Goal: Transaction & Acquisition: Purchase product/service

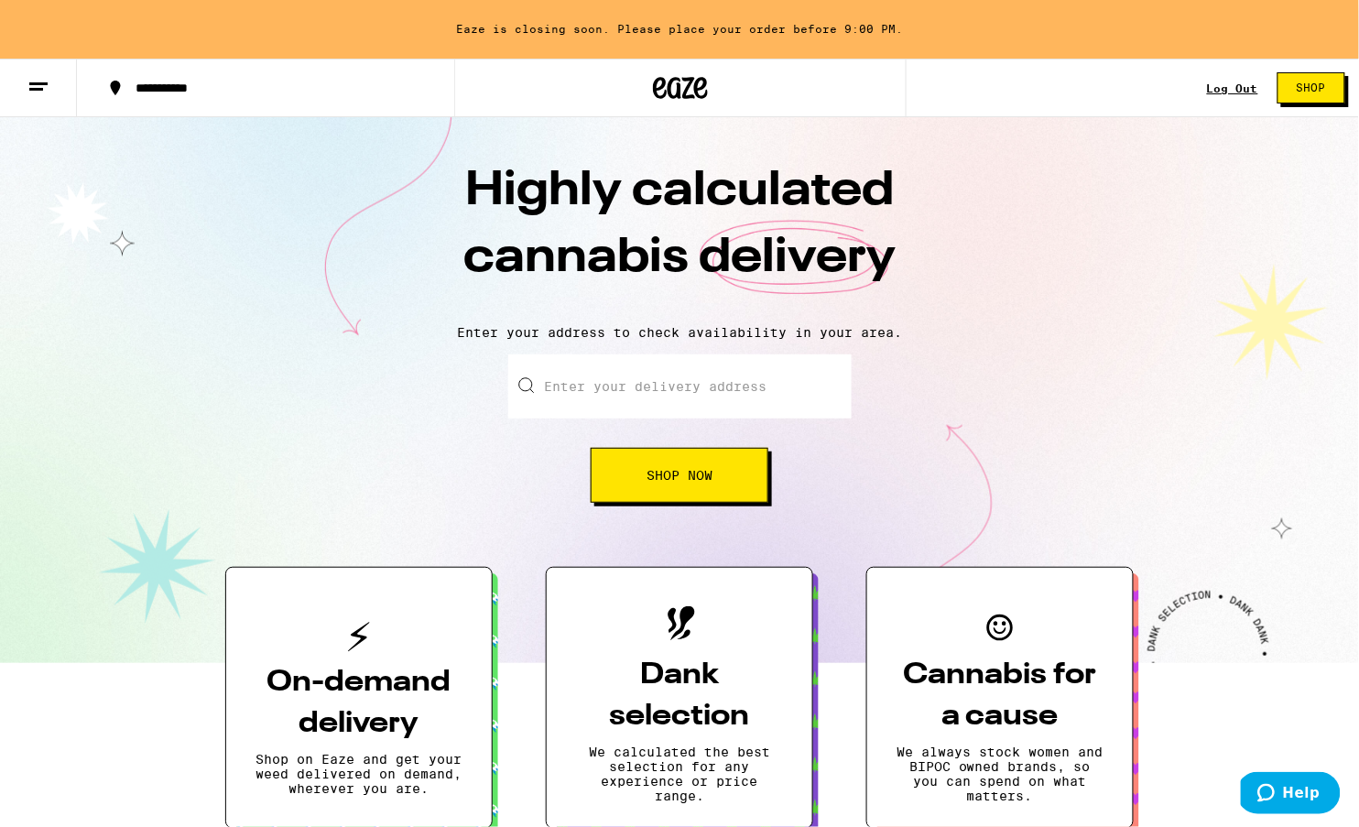
click at [698, 473] on span "Shop Now" at bounding box center [680, 475] width 66 height 13
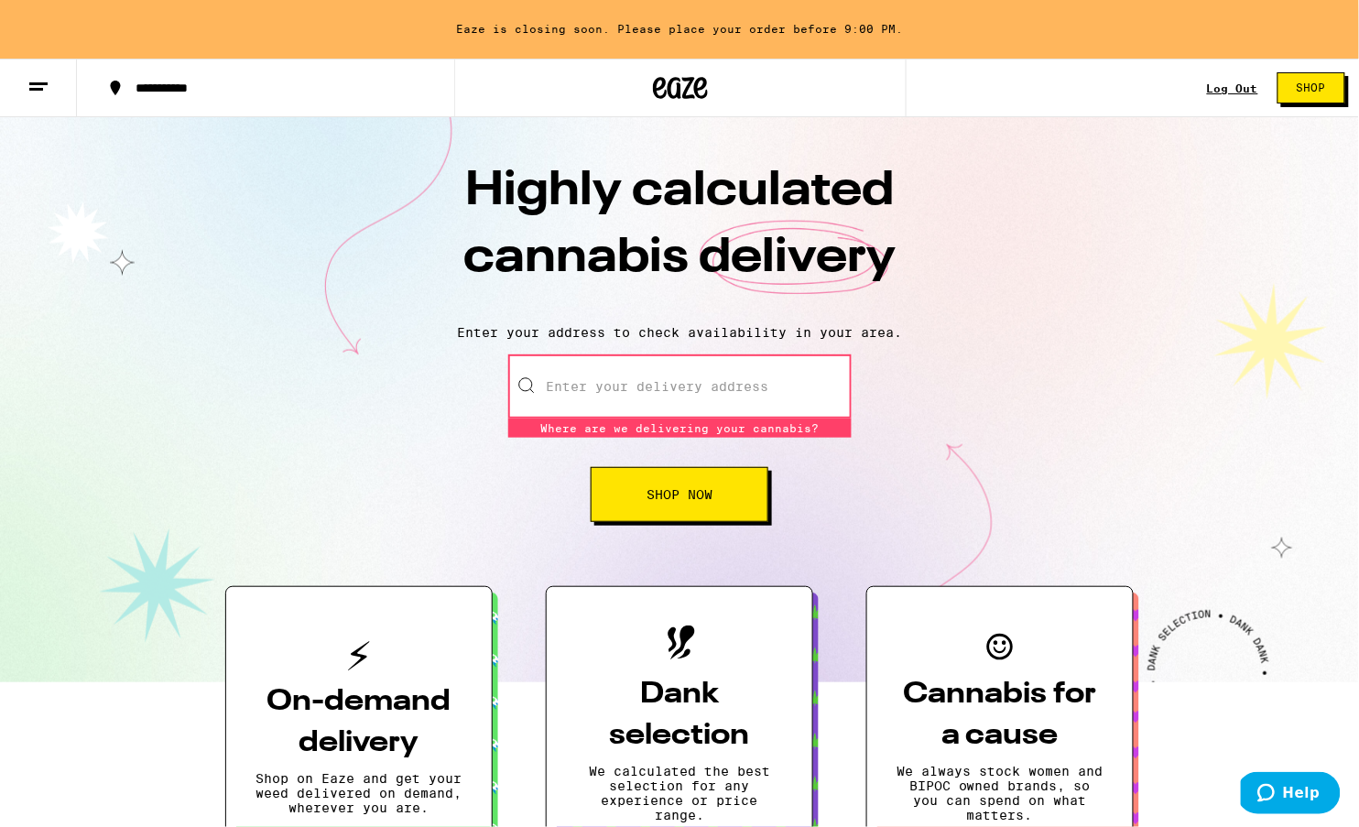
click at [699, 375] on input "Enter your delivery address" at bounding box center [680, 387] width 344 height 64
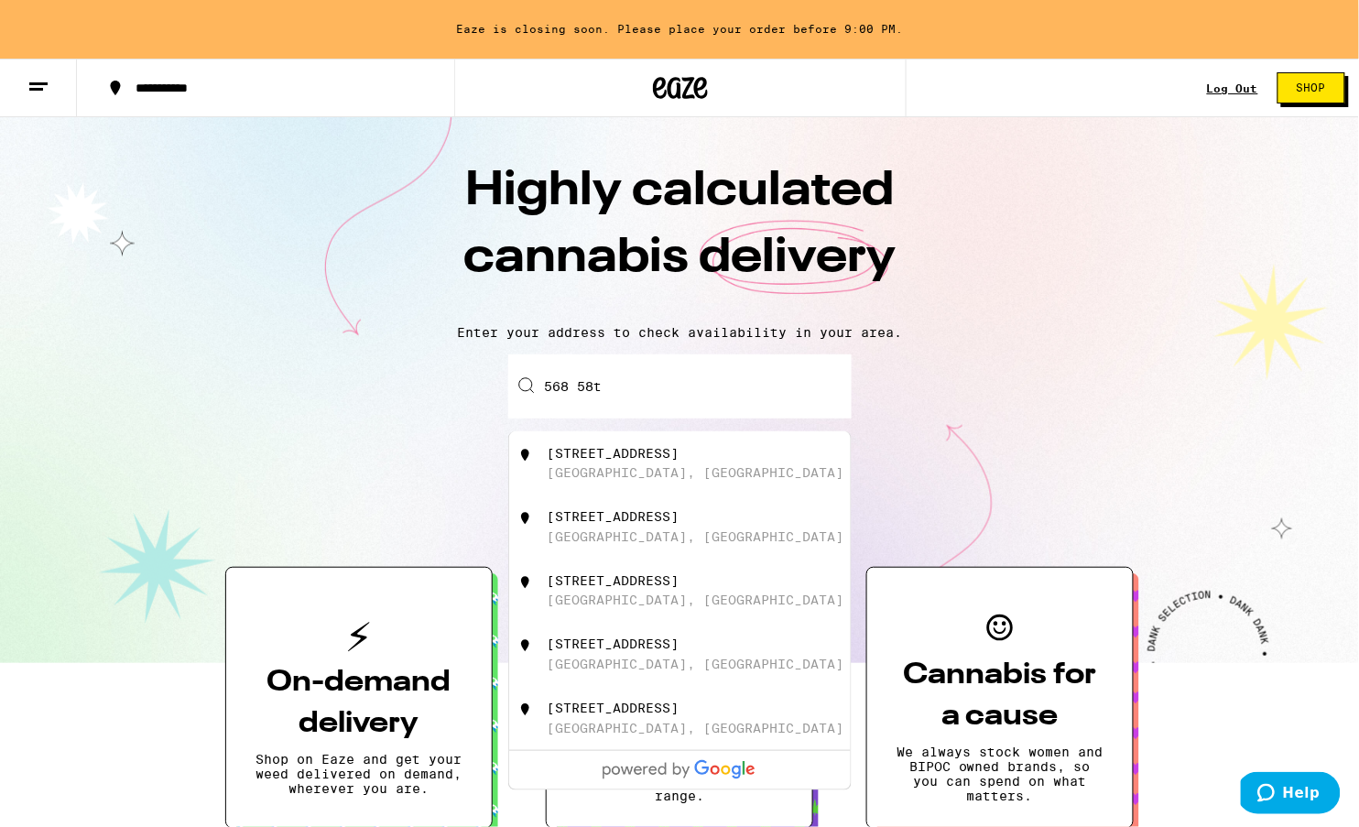
click at [658, 467] on div "[STREET_ADDRESS]" at bounding box center [710, 463] width 327 height 35
type input "[STREET_ADDRESS]"
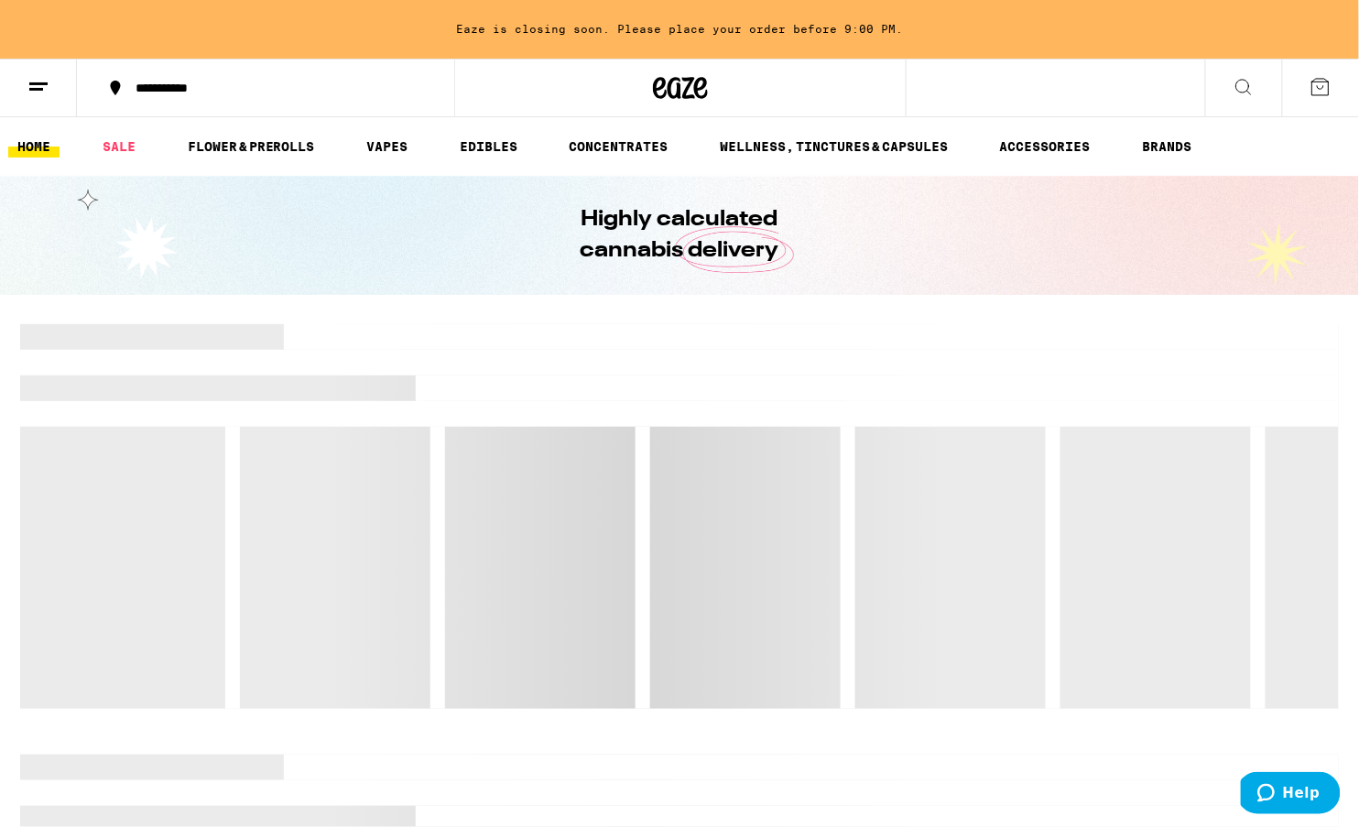
click at [698, 489] on div at bounding box center [679, 516] width 1319 height 385
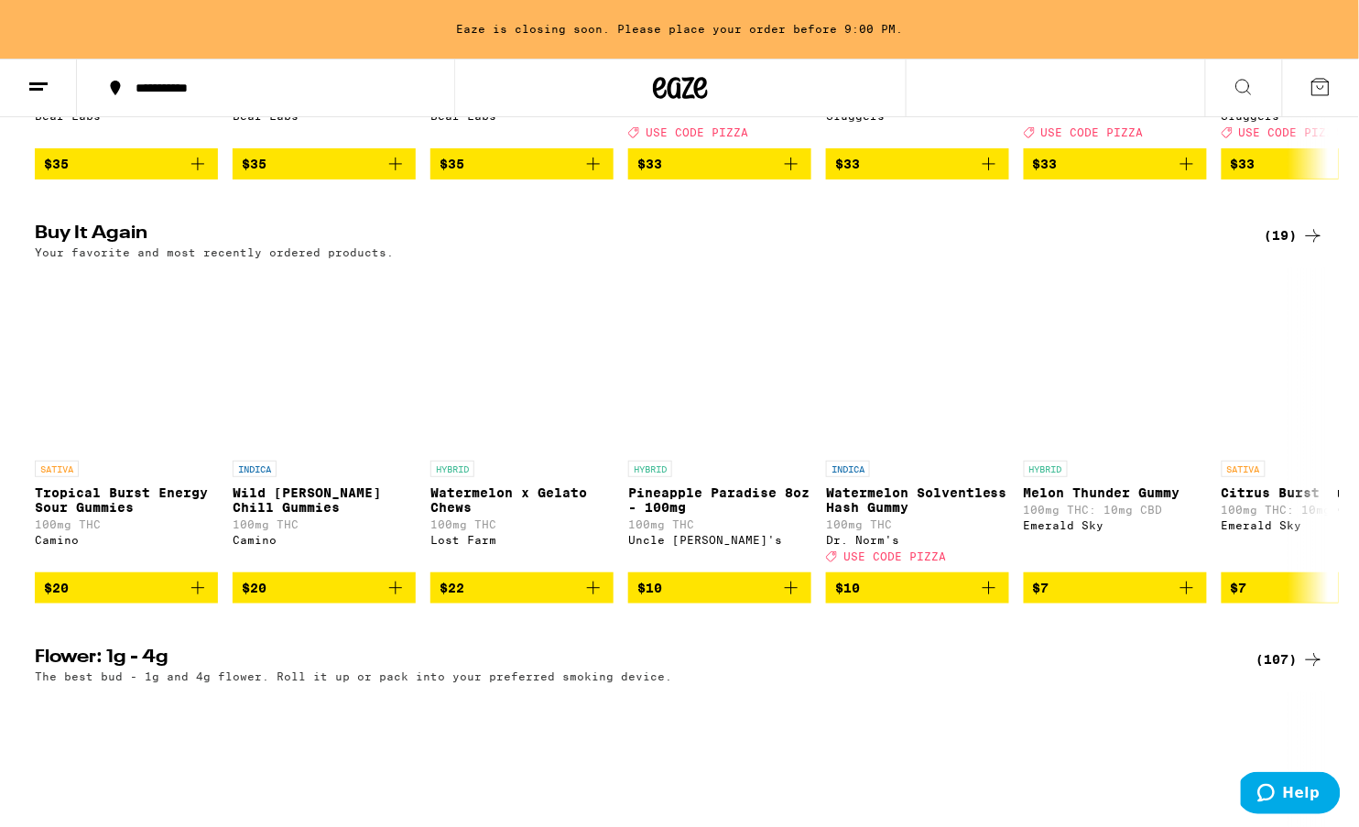
scroll to position [991, 0]
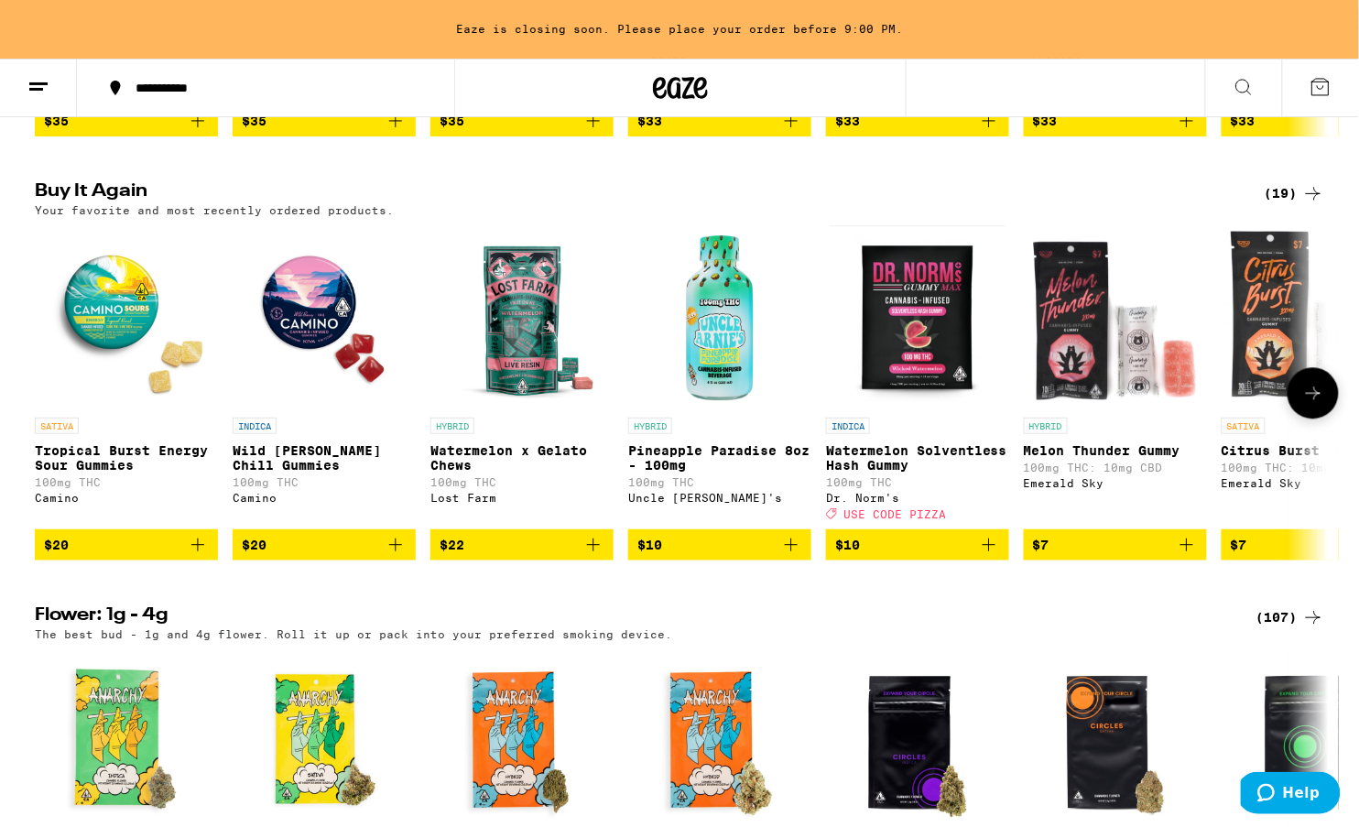
click at [200, 556] on icon "Add to bag" at bounding box center [198, 545] width 22 height 22
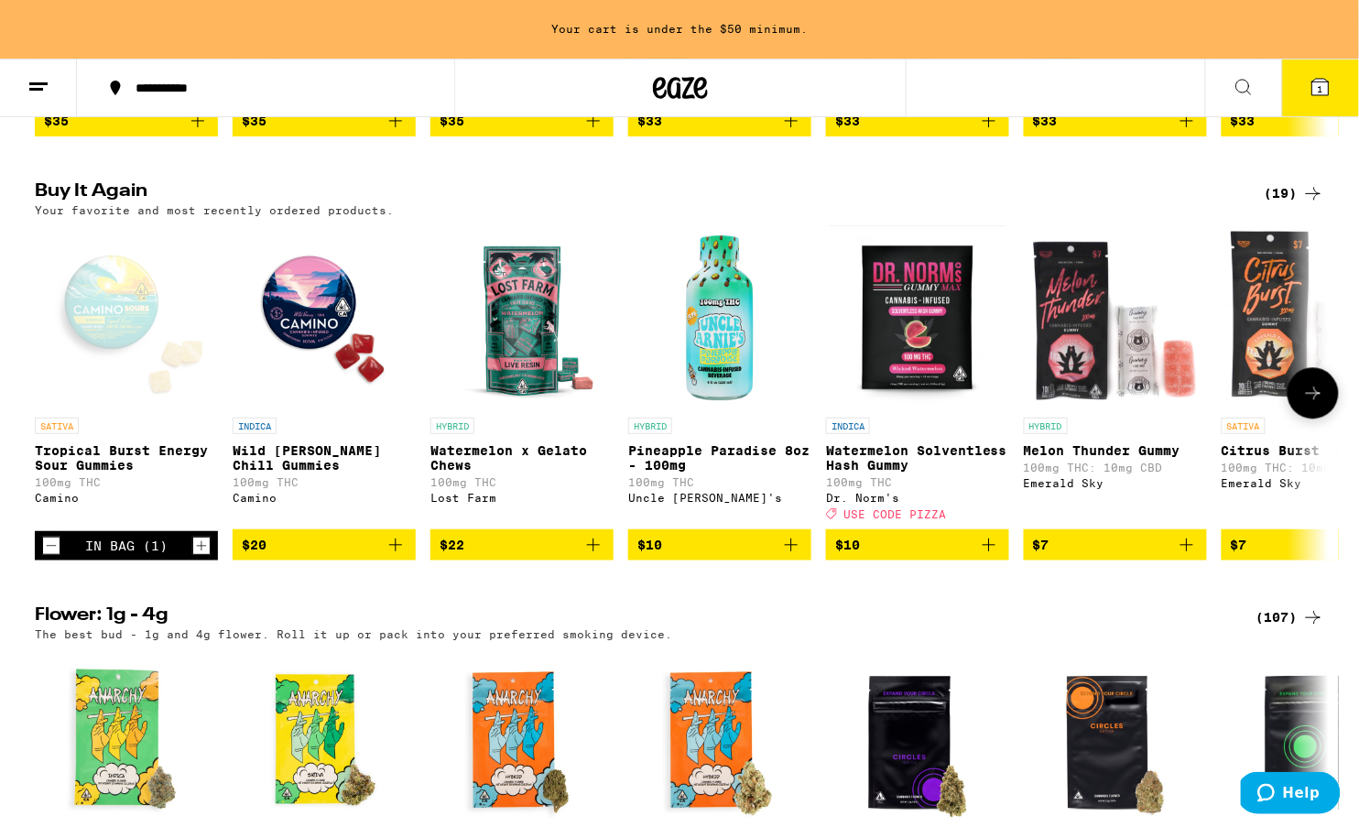
click at [200, 557] on icon "Increment" at bounding box center [201, 546] width 16 height 22
click at [202, 557] on icon "Increment" at bounding box center [201, 546] width 16 height 22
click at [1322, 87] on span "3" at bounding box center [1320, 88] width 5 height 11
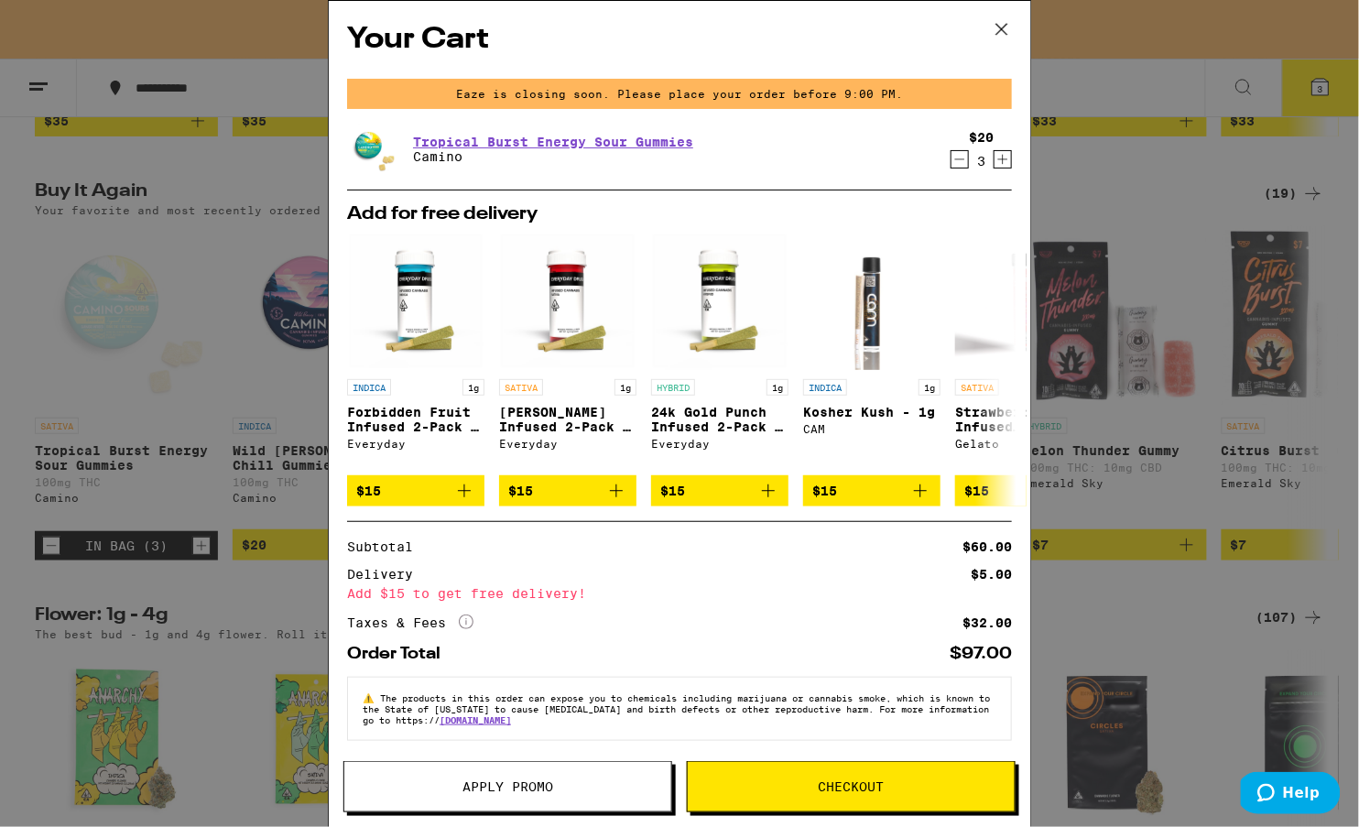
click at [828, 790] on span "Checkout" at bounding box center [852, 786] width 66 height 13
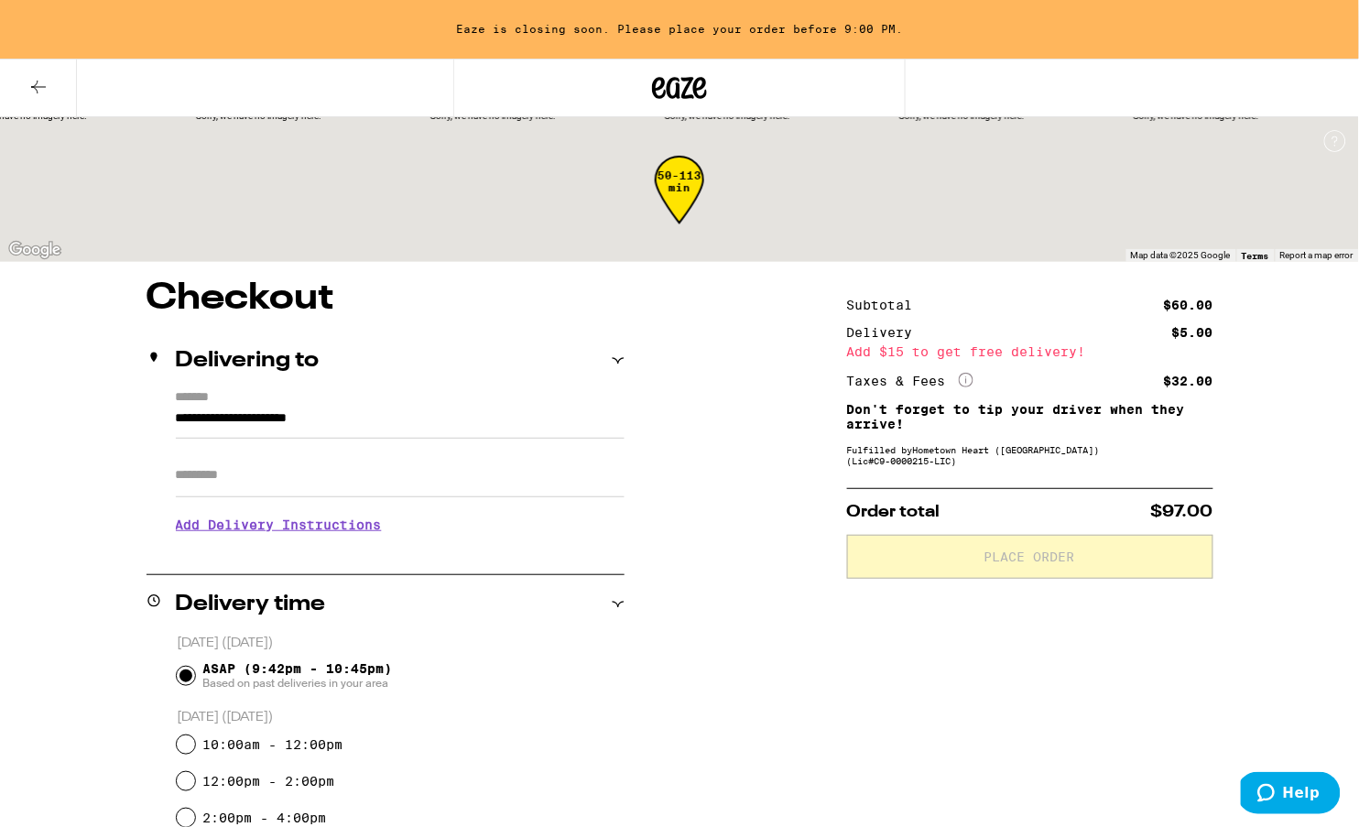
click at [874, 732] on div "Subtotal $60.00 Delivery $5.00 Add $15 to get free delivery! Taxes & Fees More …" at bounding box center [1030, 766] width 366 height 973
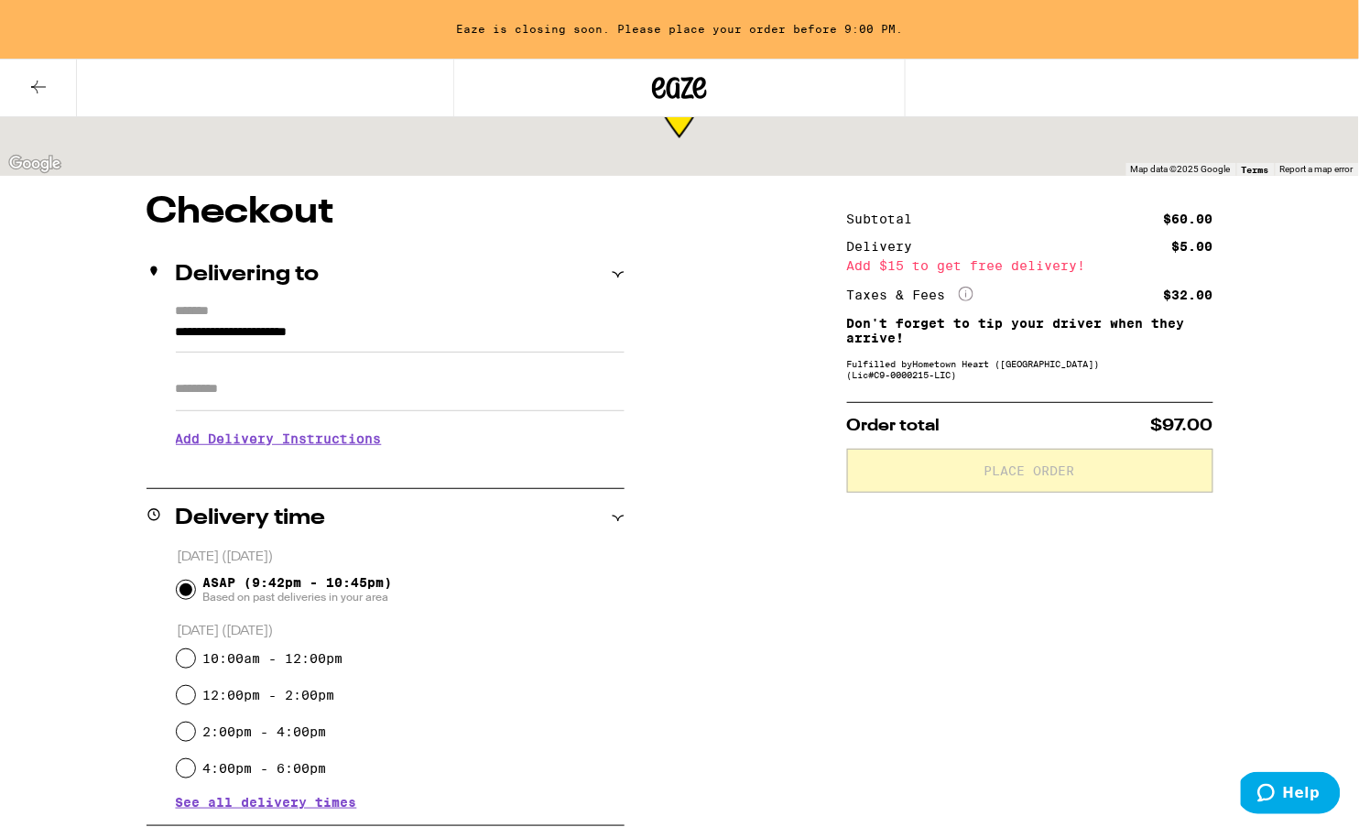
scroll to position [172, 0]
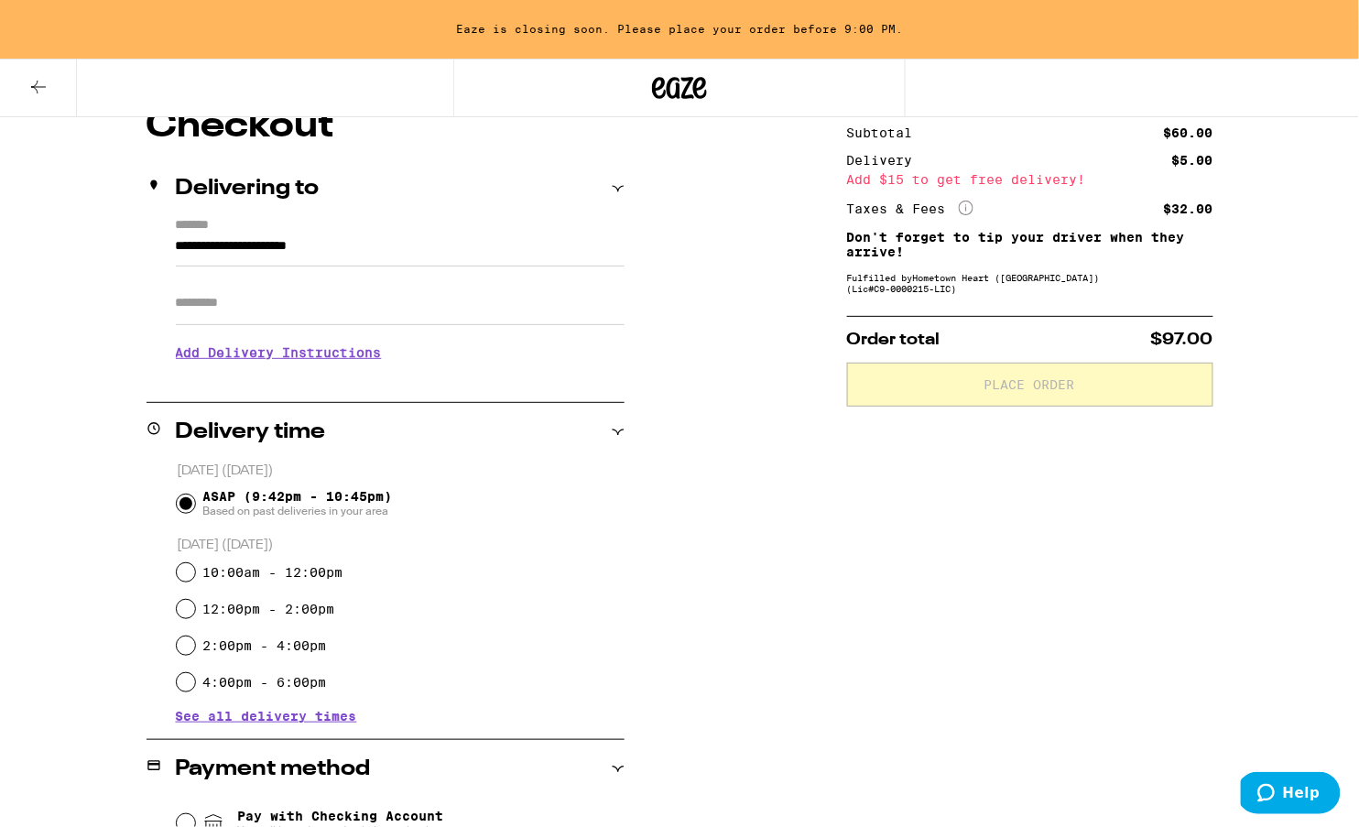
click at [439, 304] on input "Apt/Suite" at bounding box center [400, 303] width 449 height 44
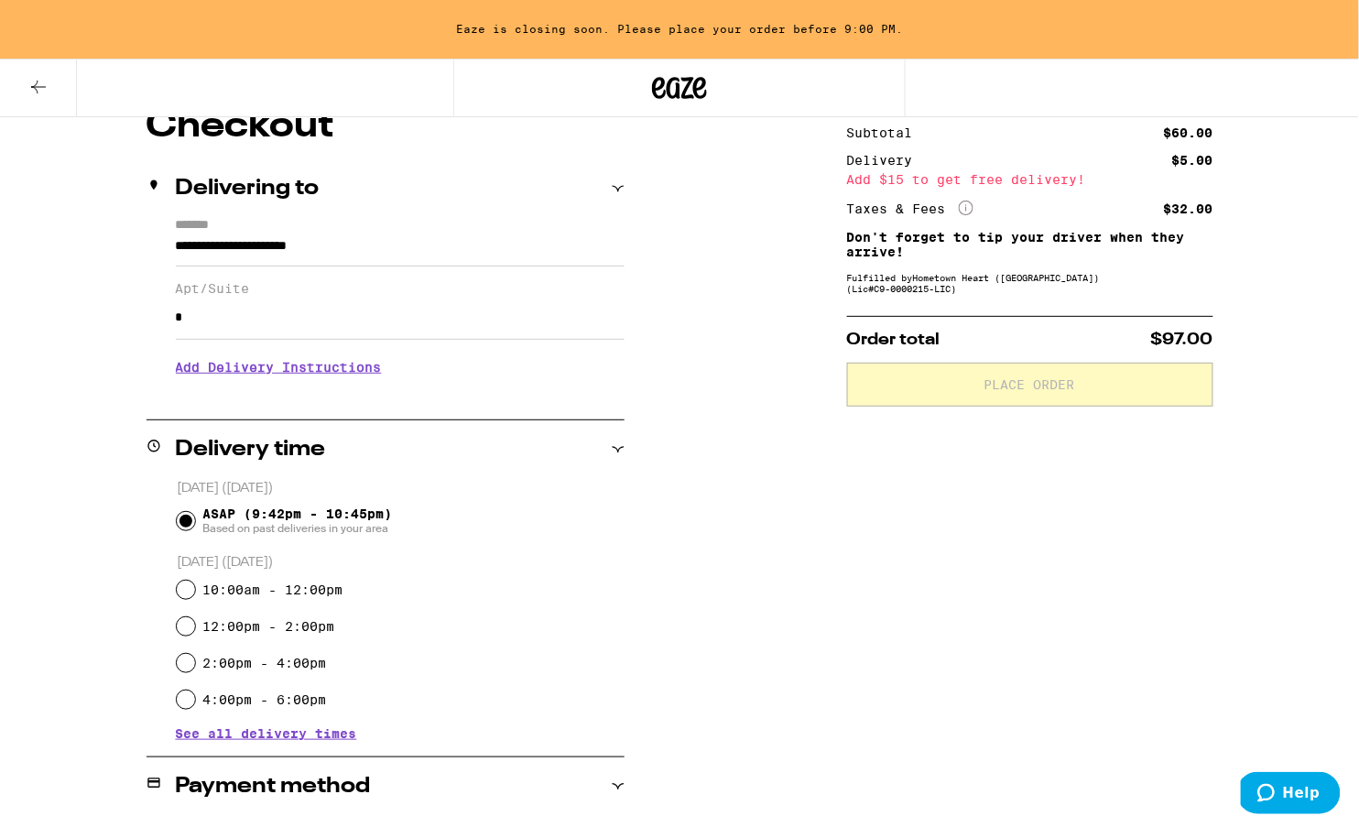
type input "*"
click at [890, 654] on div "Subtotal $60.00 Delivery $5.00 Add $15 to get free delivery! Taxes & Fees More …" at bounding box center [1030, 603] width 366 height 990
click at [1272, 693] on div "**********" at bounding box center [679, 603] width 1319 height 990
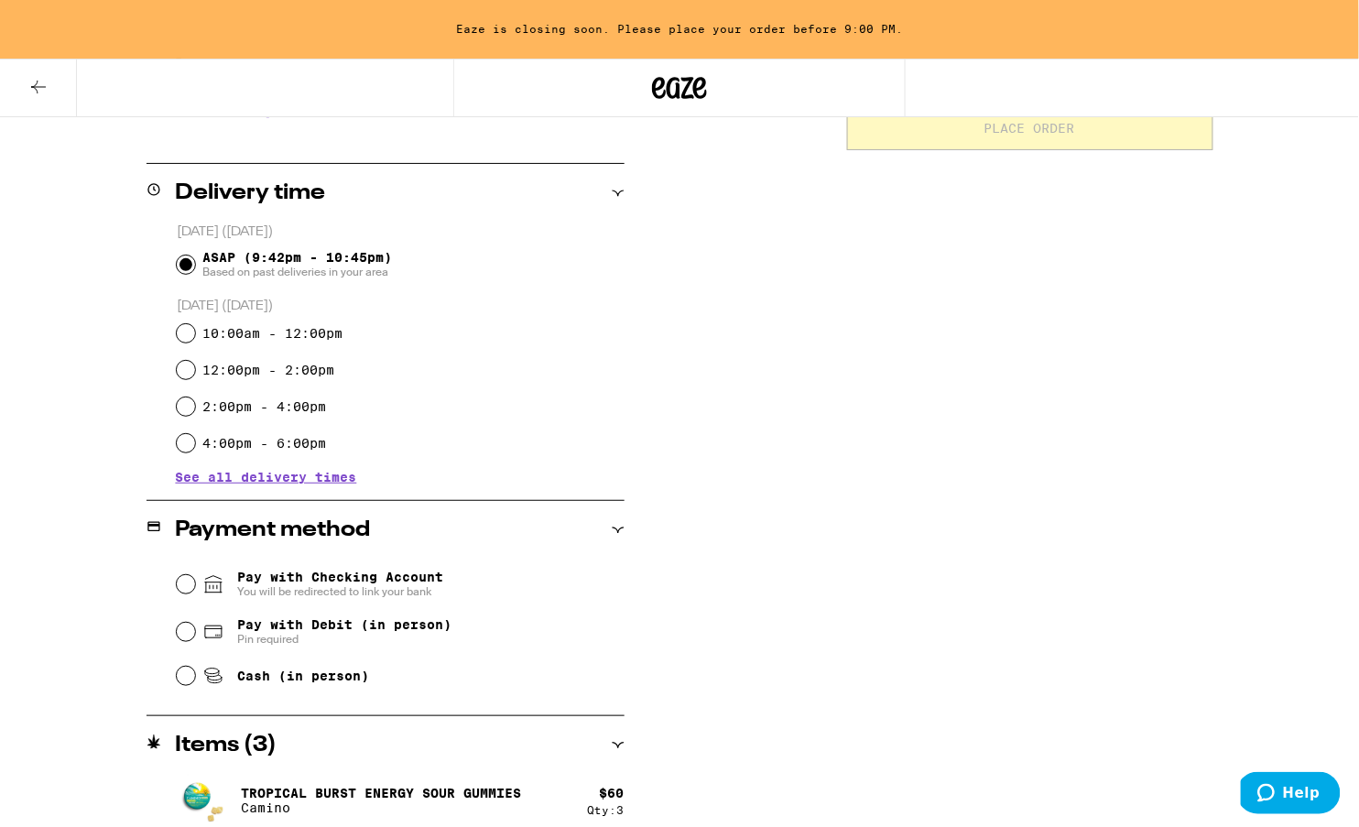
scroll to position [442, 0]
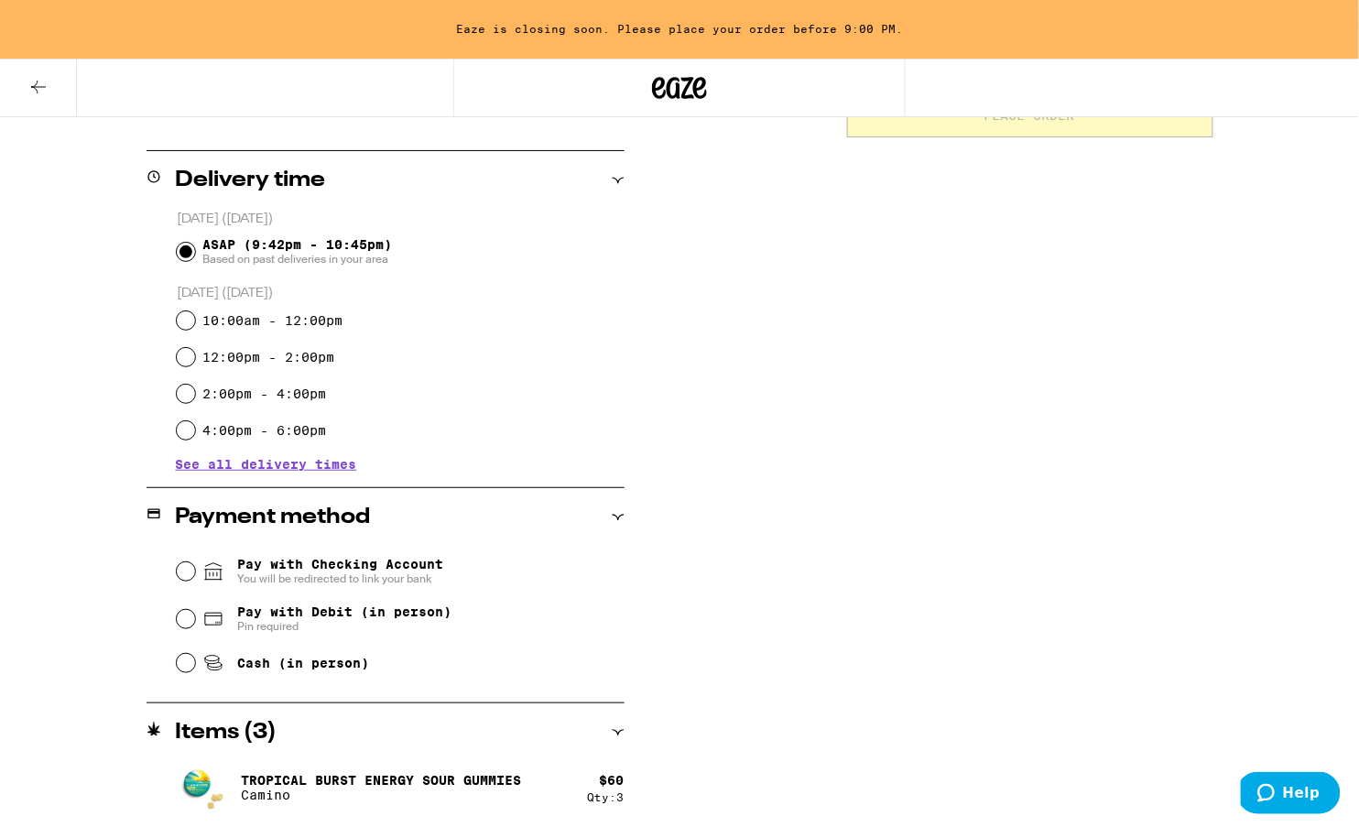
click at [191, 617] on input "Pay with Debit (in person) Pin required" at bounding box center [186, 619] width 18 height 18
radio input "true"
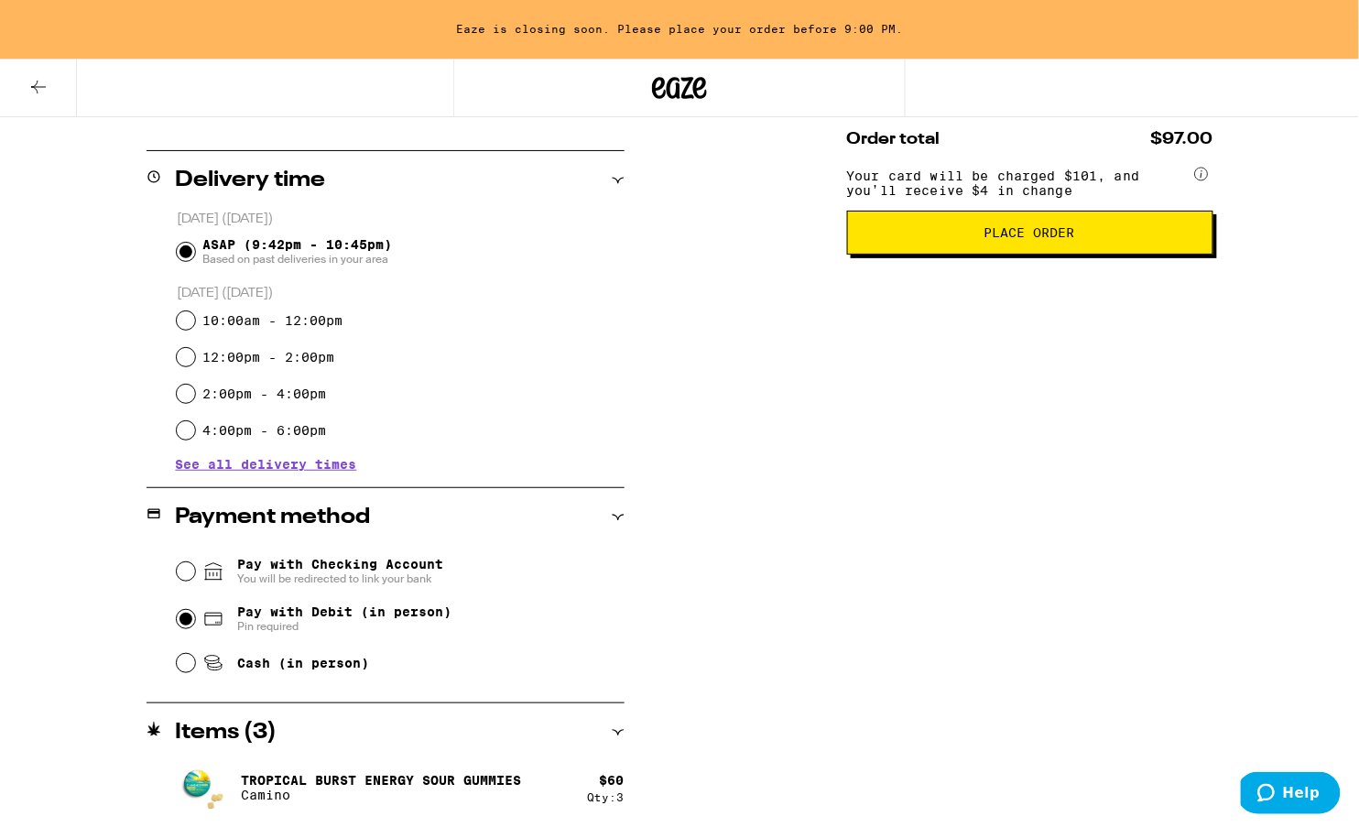
click at [1127, 255] on button "Place Order" at bounding box center [1030, 233] width 366 height 44
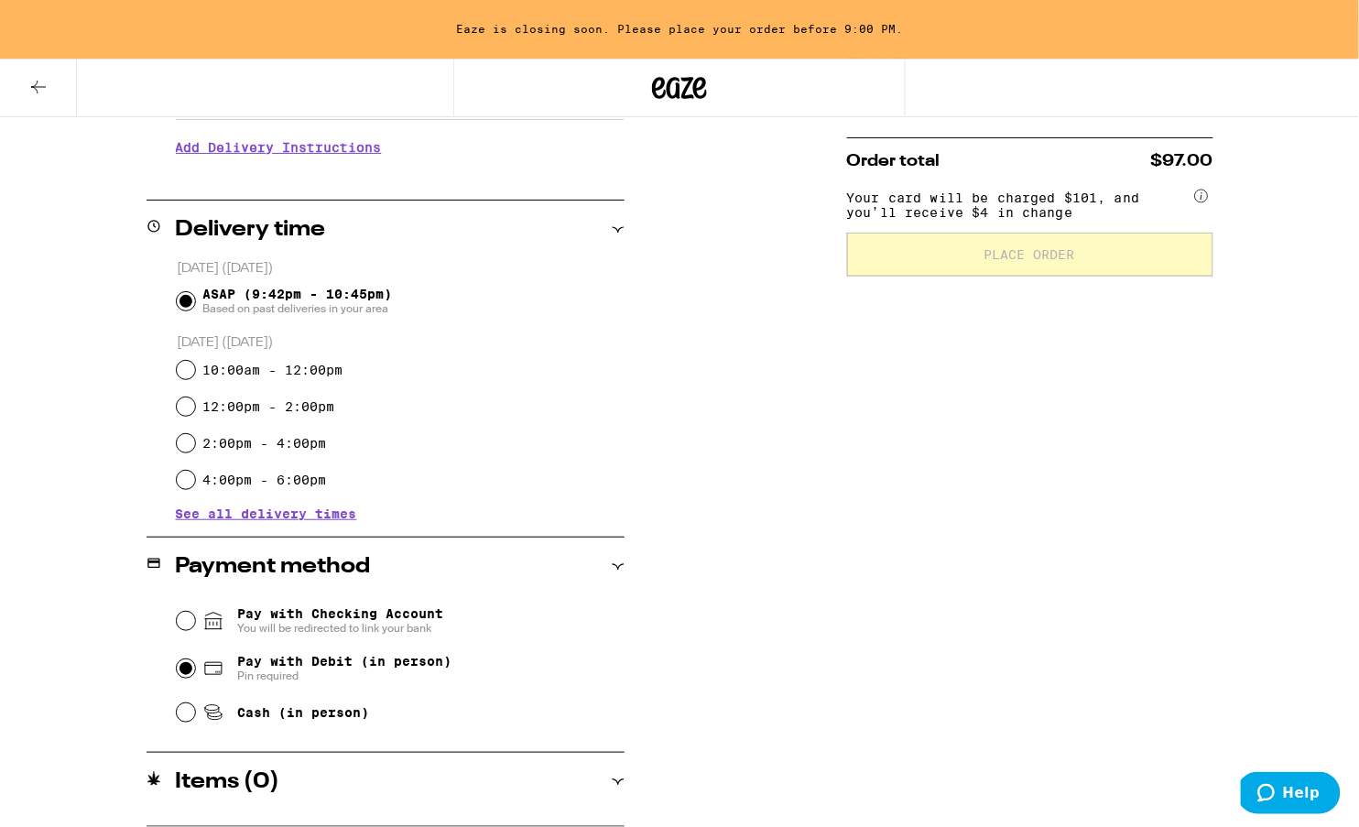
scroll to position [389, 0]
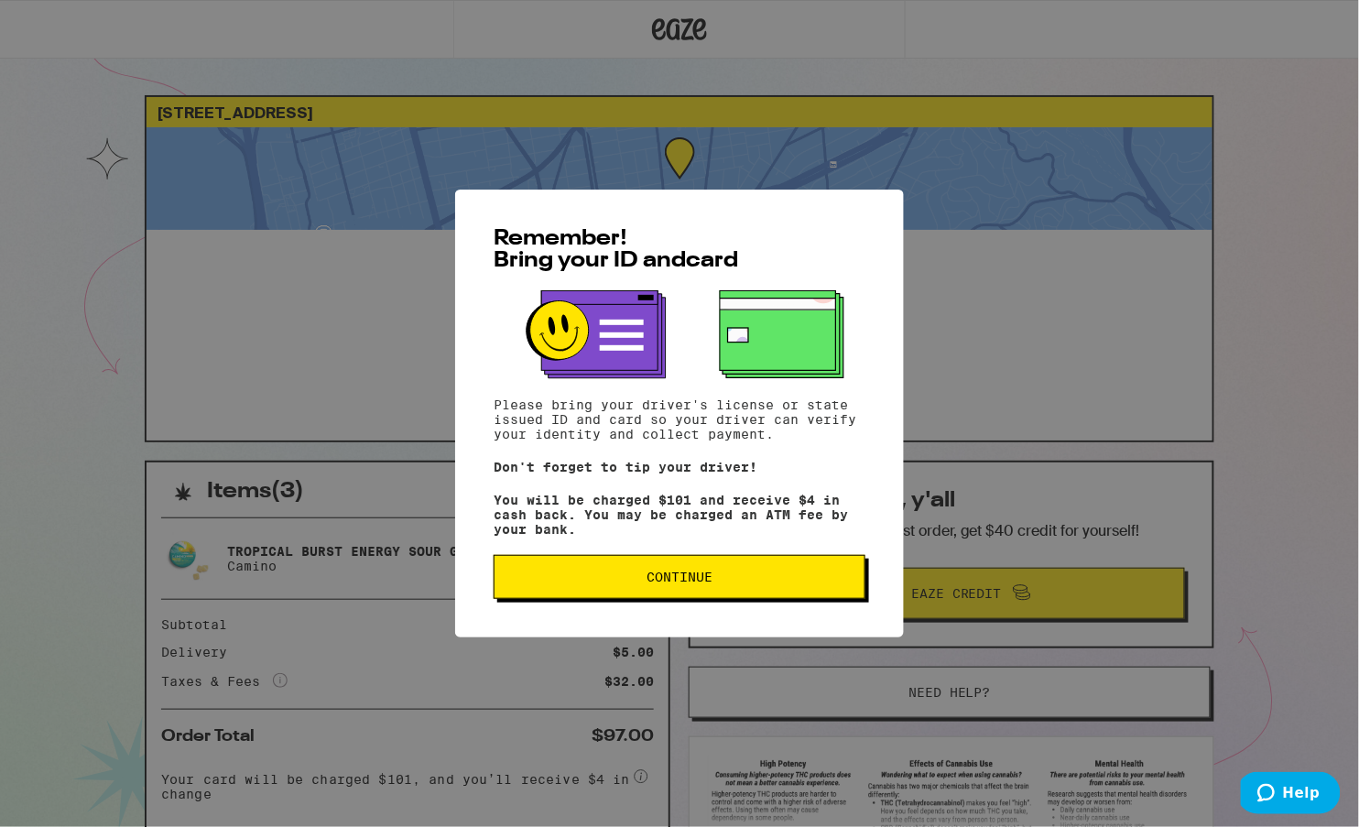
click at [715, 596] on button "Continue" at bounding box center [680, 577] width 372 height 44
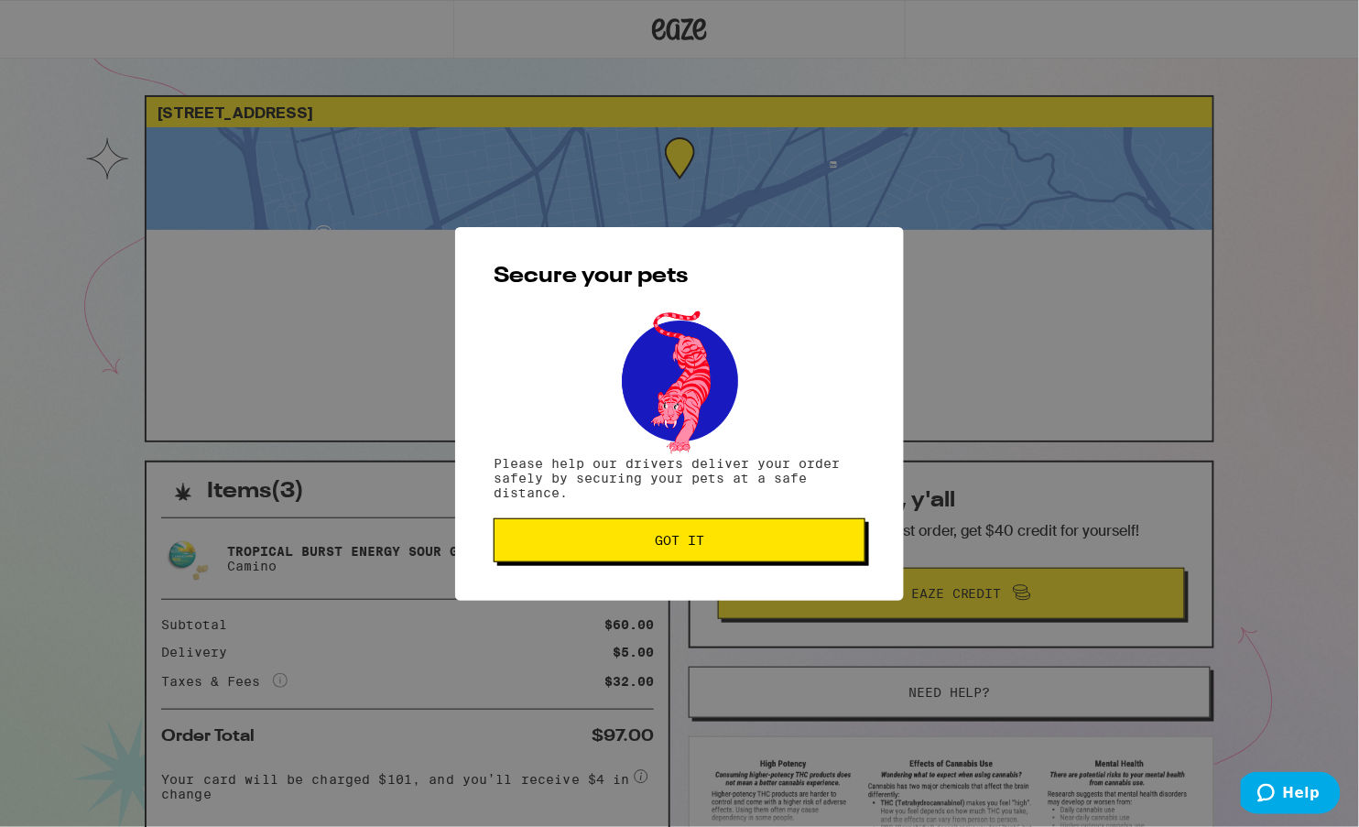
click at [710, 541] on span "Got it" at bounding box center [679, 540] width 341 height 13
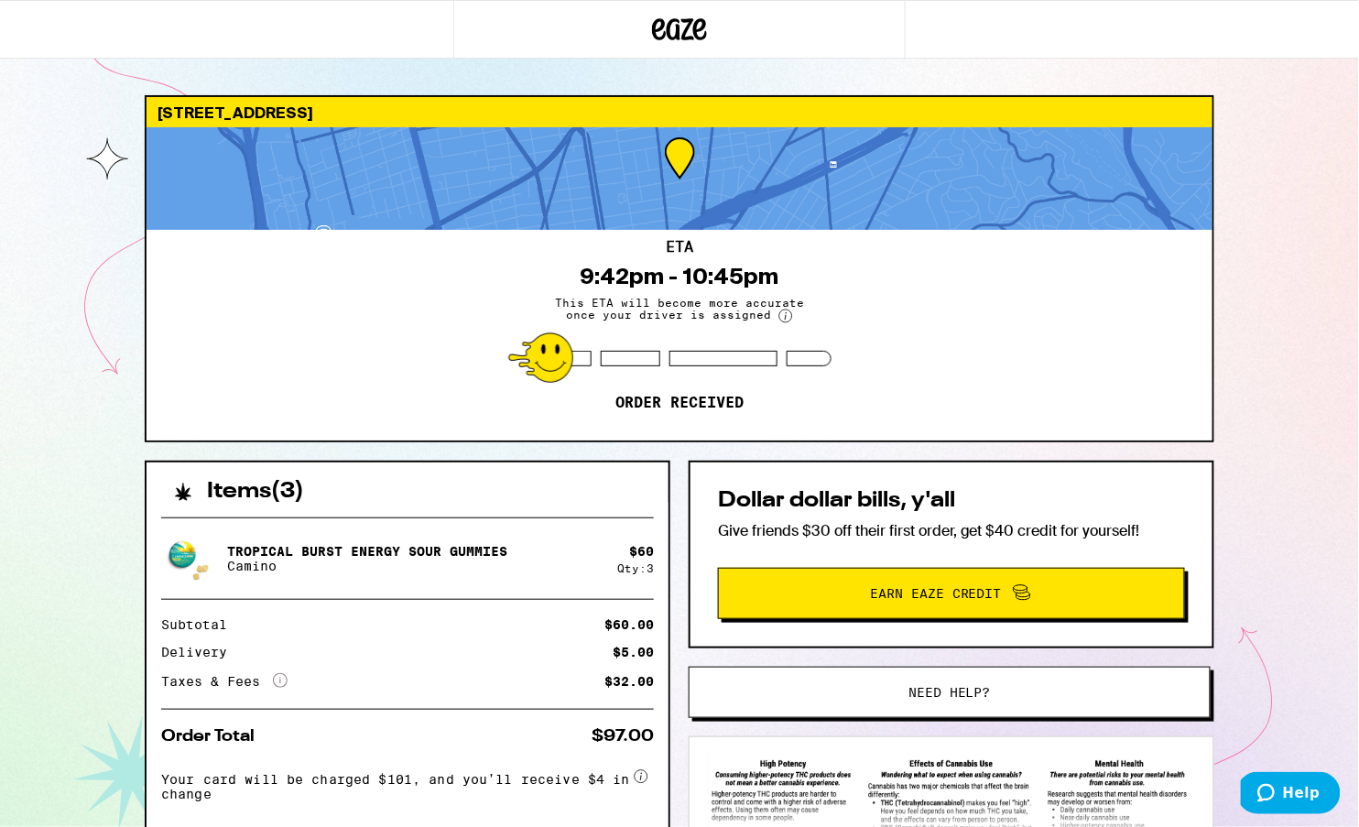
click at [1296, 528] on div "[STREET_ADDRESS] ETA 9:42pm - 10:45pm This ETA will become more accurate once y…" at bounding box center [679, 499] width 1359 height 999
